Goal: Task Accomplishment & Management: Use online tool/utility

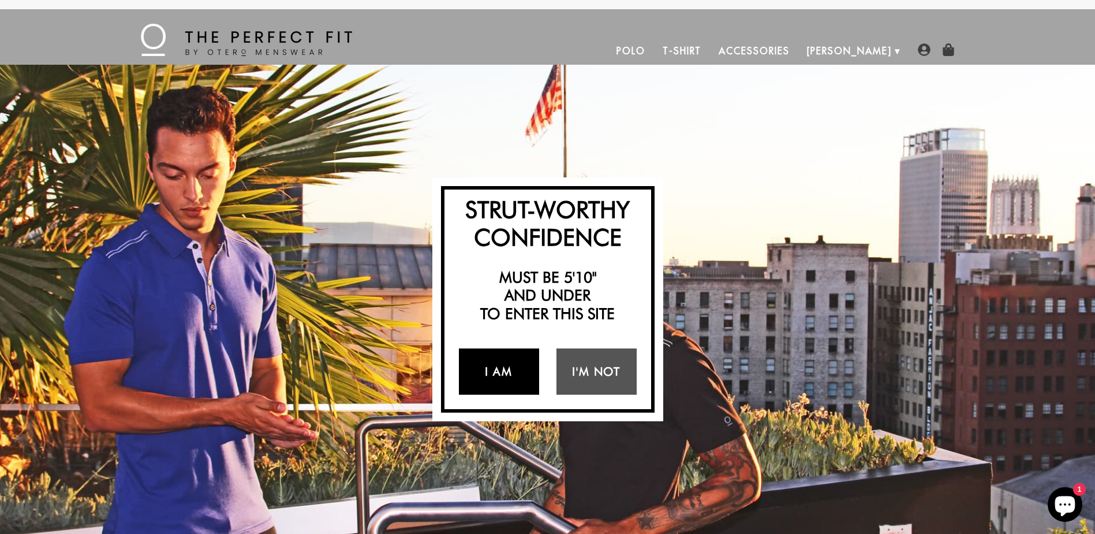
click at [505, 379] on link "I Am" at bounding box center [499, 371] width 80 height 46
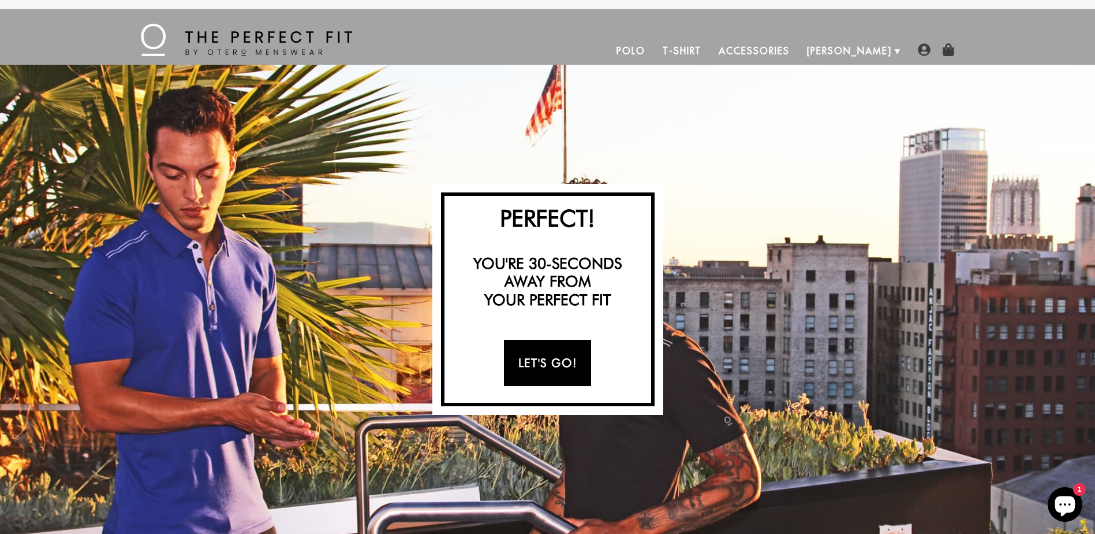
click at [554, 367] on link "Let's Go!" at bounding box center [547, 363] width 87 height 46
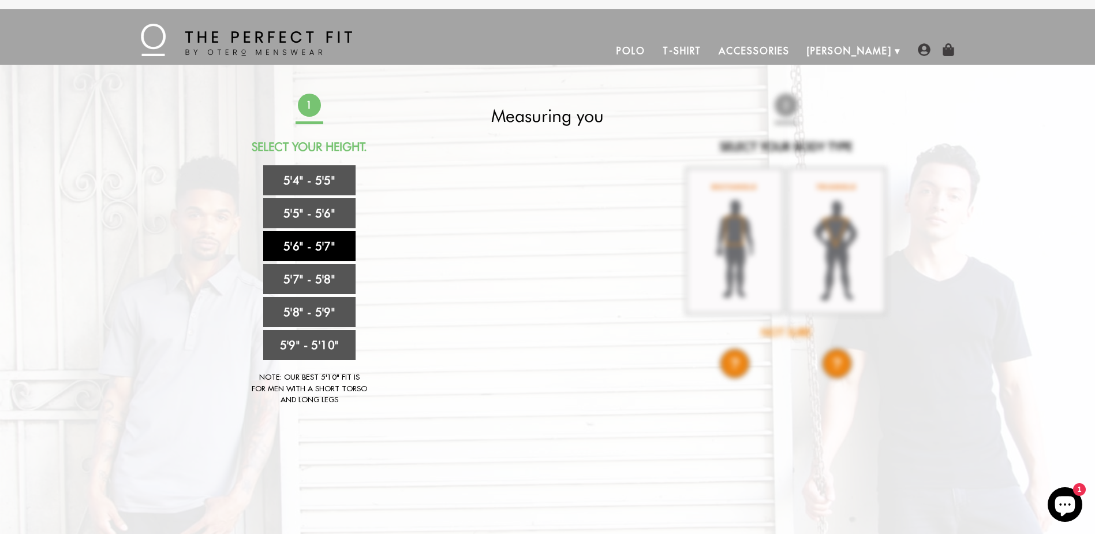
click at [314, 246] on link "5'6" - 5'7"" at bounding box center [309, 246] width 92 height 30
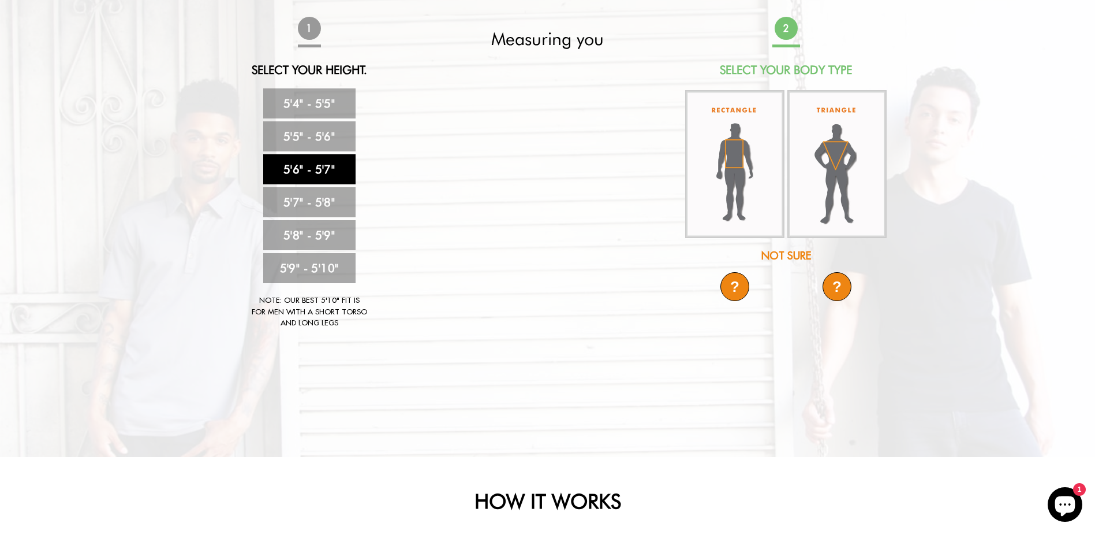
scroll to position [77, 0]
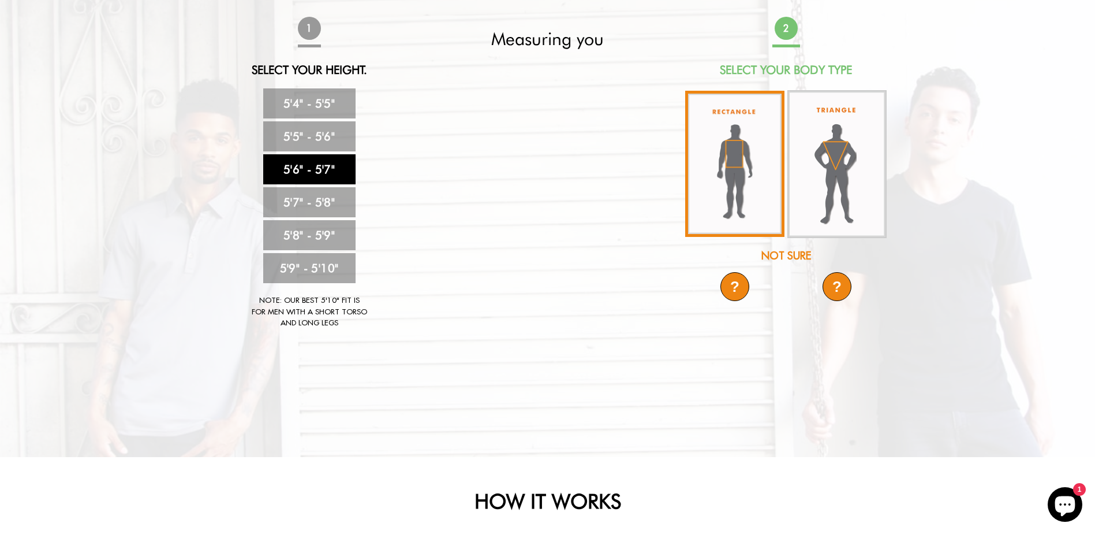
click at [734, 166] on img at bounding box center [734, 164] width 99 height 146
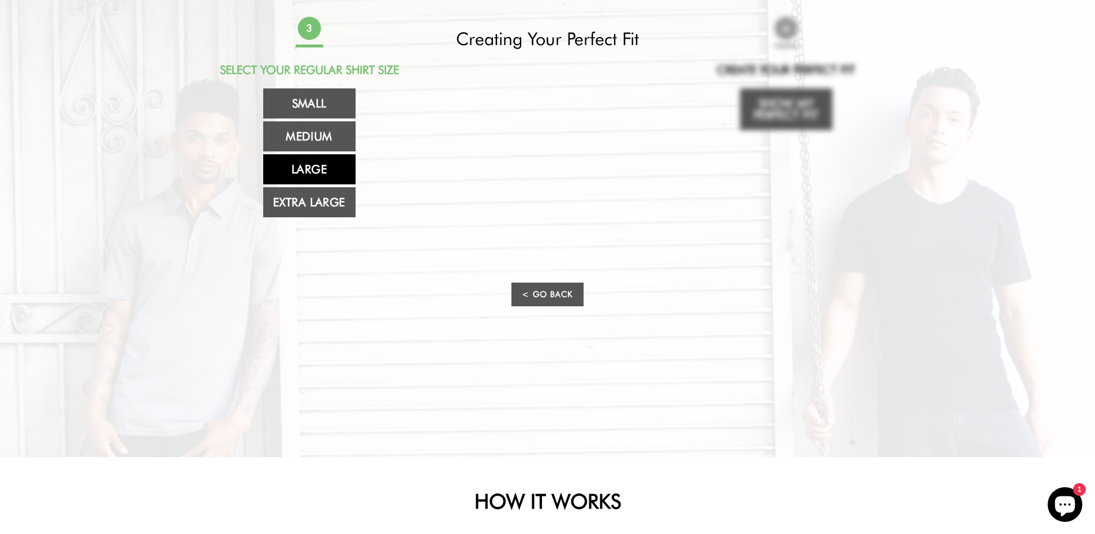
click at [316, 173] on link "Large" at bounding box center [309, 169] width 92 height 30
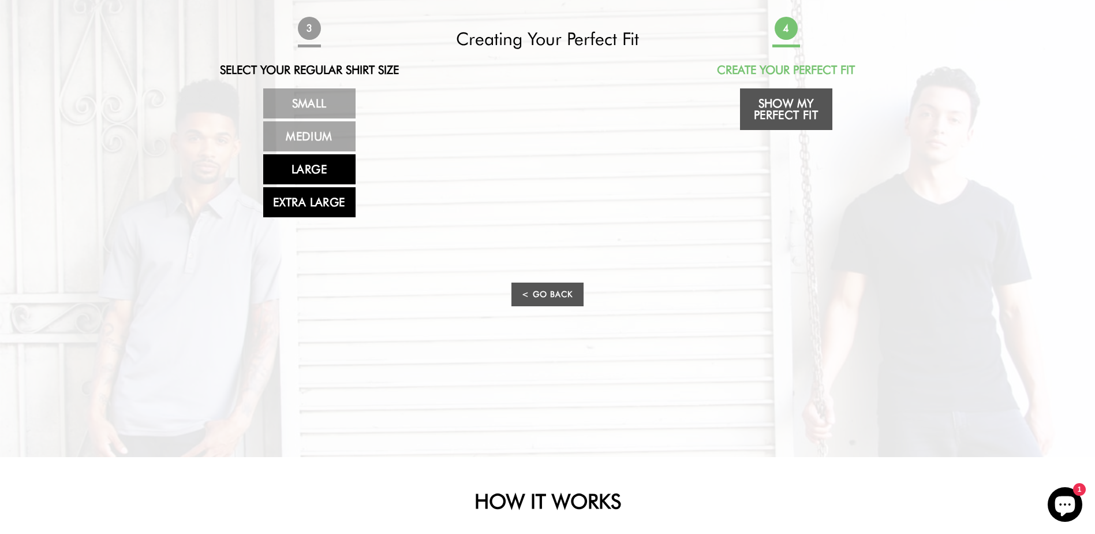
click at [328, 207] on link "Extra Large" at bounding box center [309, 202] width 92 height 30
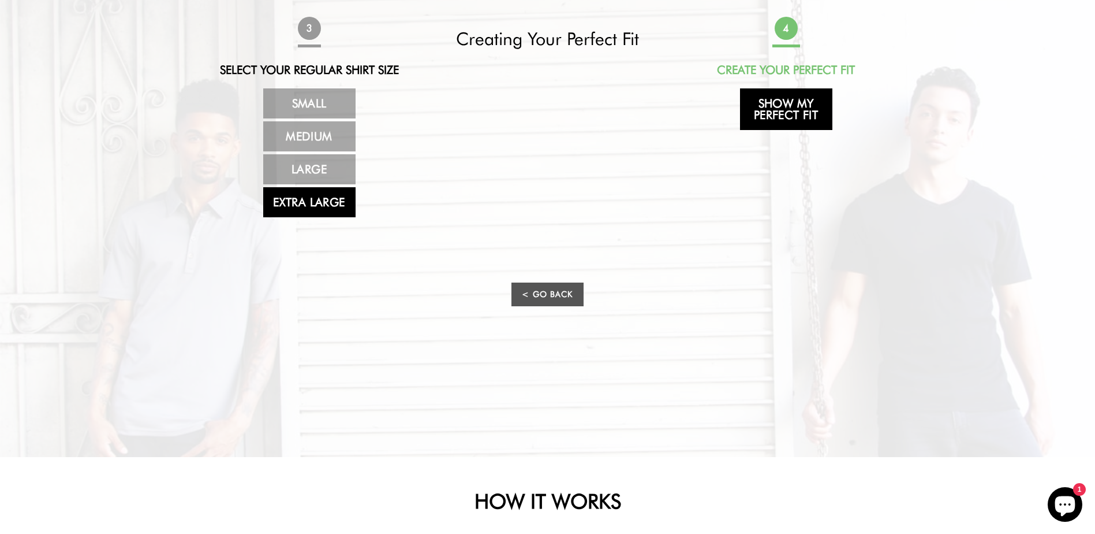
click at [788, 115] on link "Show My Perfect Fit" at bounding box center [786, 109] width 92 height 42
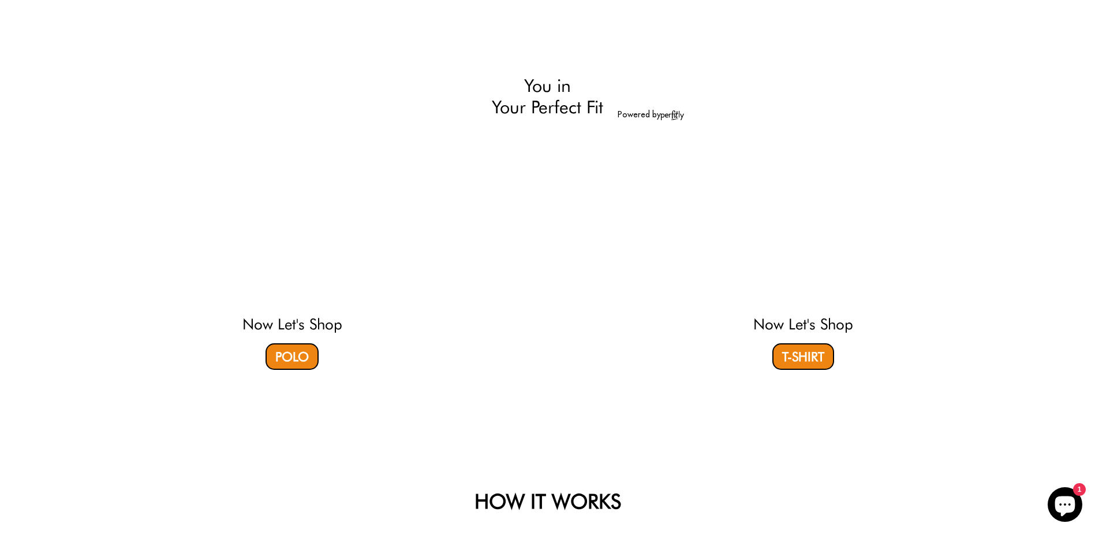
select select "56-57"
select select "XL"
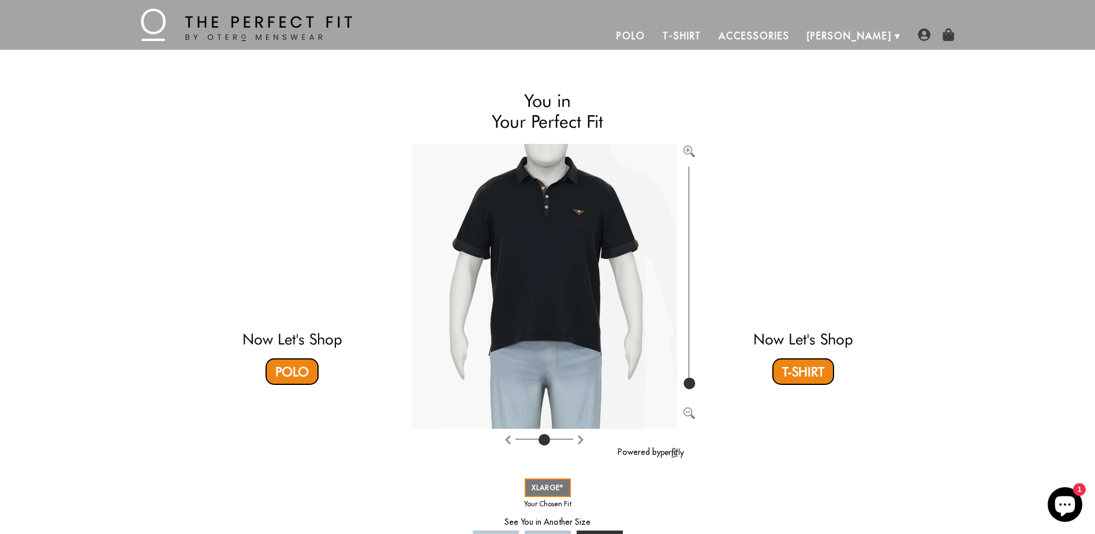
scroll to position [0, 0]
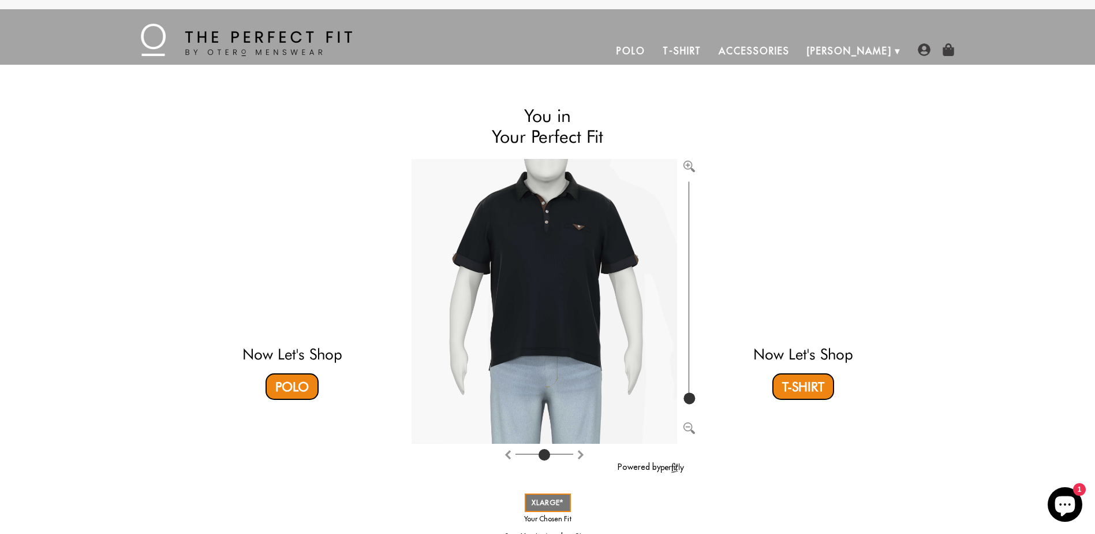
click at [275, 46] on img at bounding box center [246, 40] width 211 height 32
